Goal: Information Seeking & Learning: Learn about a topic

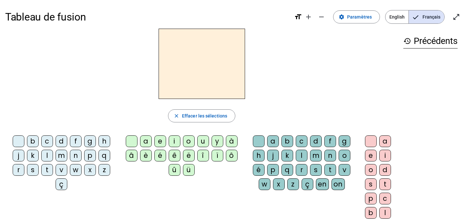
click at [59, 153] on div "m" at bounding box center [62, 155] width 12 height 12
click at [146, 140] on div "a" at bounding box center [146, 141] width 12 height 12
click at [188, 197] on div "b c d f g h j k l m n p q r s t v w x z ç a e i o u y à â è é ê ë [PERSON_NAME]…" at bounding box center [201, 185] width 393 height 105
click at [49, 156] on div "l" at bounding box center [47, 155] width 12 height 12
click at [61, 155] on div "m" at bounding box center [62, 155] width 12 height 12
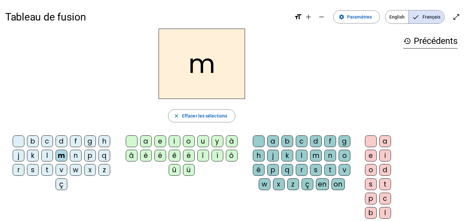
click at [148, 140] on div "a" at bounding box center [146, 141] width 12 height 12
click at [272, 115] on div "close Effacer les sélections" at bounding box center [201, 115] width 393 height 13
click at [303, 156] on div "l" at bounding box center [302, 155] width 12 height 12
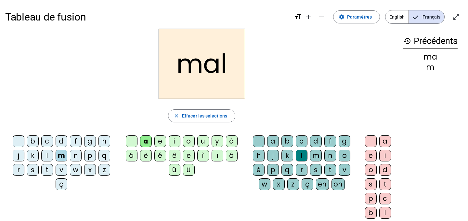
click at [175, 140] on div "i" at bounding box center [175, 141] width 12 height 12
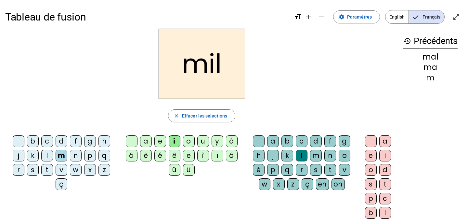
click at [30, 168] on div "s" at bounding box center [33, 170] width 12 height 12
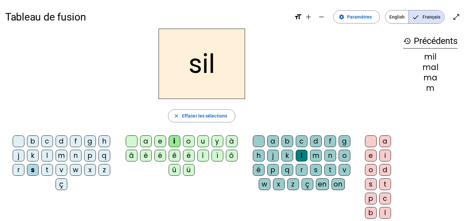
click at [303, 155] on div "l" at bounding box center [302, 155] width 12 height 12
click at [302, 157] on div "l" at bounding box center [302, 155] width 12 height 12
click at [174, 141] on div "i" at bounding box center [175, 141] width 12 height 12
click at [302, 156] on div "l" at bounding box center [302, 155] width 12 height 12
click at [176, 140] on div "i" at bounding box center [175, 141] width 12 height 12
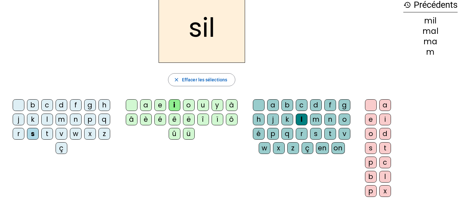
scroll to position [13, 0]
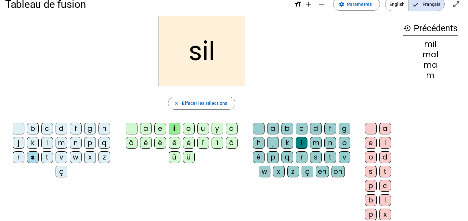
click at [255, 127] on div at bounding box center [259, 128] width 12 height 12
